Goal: Find specific page/section: Find specific page/section

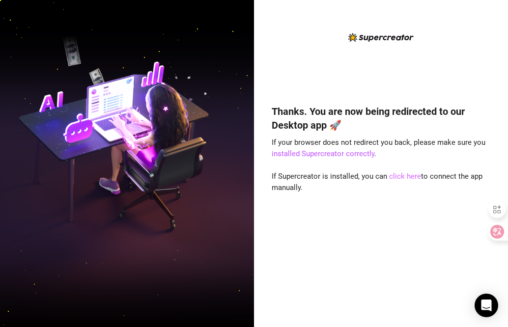
click at [406, 178] on link "click here" at bounding box center [405, 176] width 32 height 9
click at [398, 177] on link "click here" at bounding box center [405, 176] width 32 height 9
click at [398, 176] on link "click here" at bounding box center [405, 176] width 32 height 9
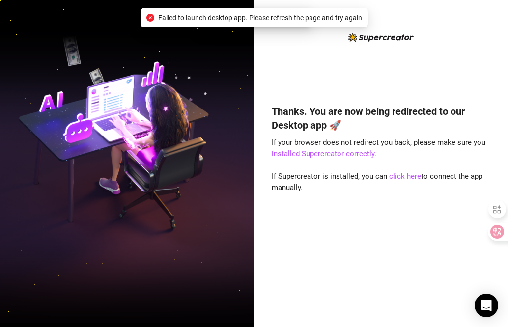
click at [401, 170] on div "Thanks. You are now being redirected to our Desktop app 🚀 If your browser does …" at bounding box center [381, 201] width 219 height 220
click at [390, 159] on div "Thanks. You are now being redirected to our Desktop app 🚀 If your browser does …" at bounding box center [381, 201] width 219 height 220
